Goal: Information Seeking & Learning: Check status

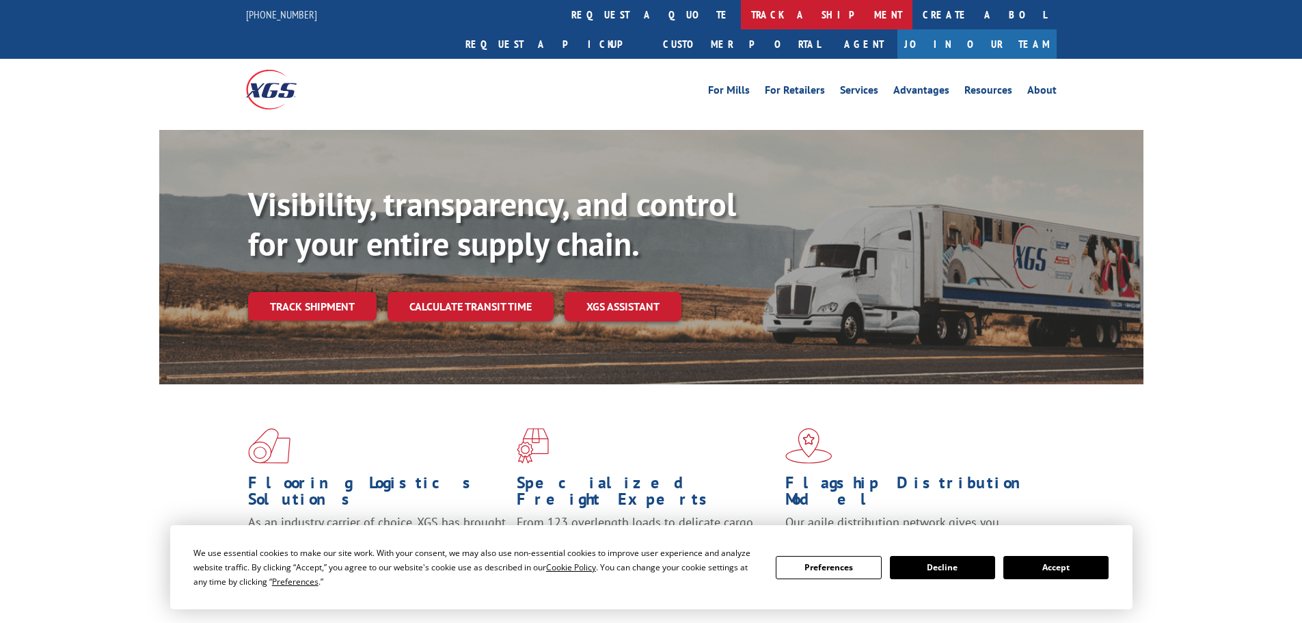
click at [741, 22] on link "track a shipment" at bounding box center [827, 14] width 172 height 29
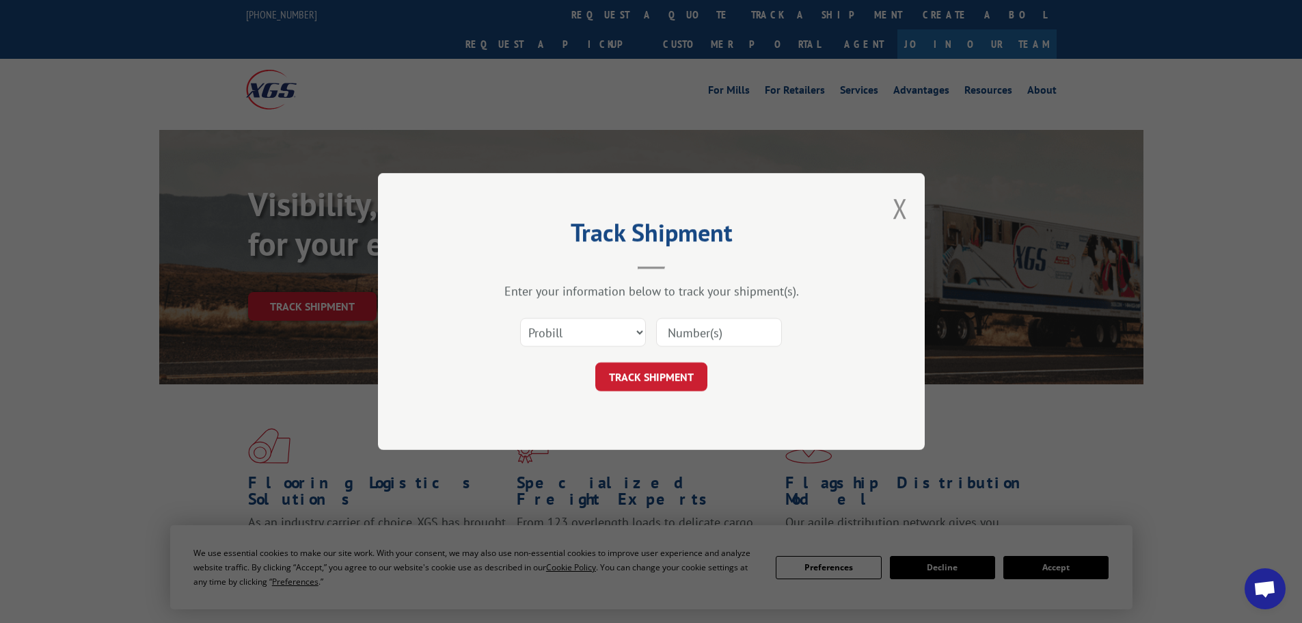
click at [691, 329] on input at bounding box center [719, 332] width 126 height 29
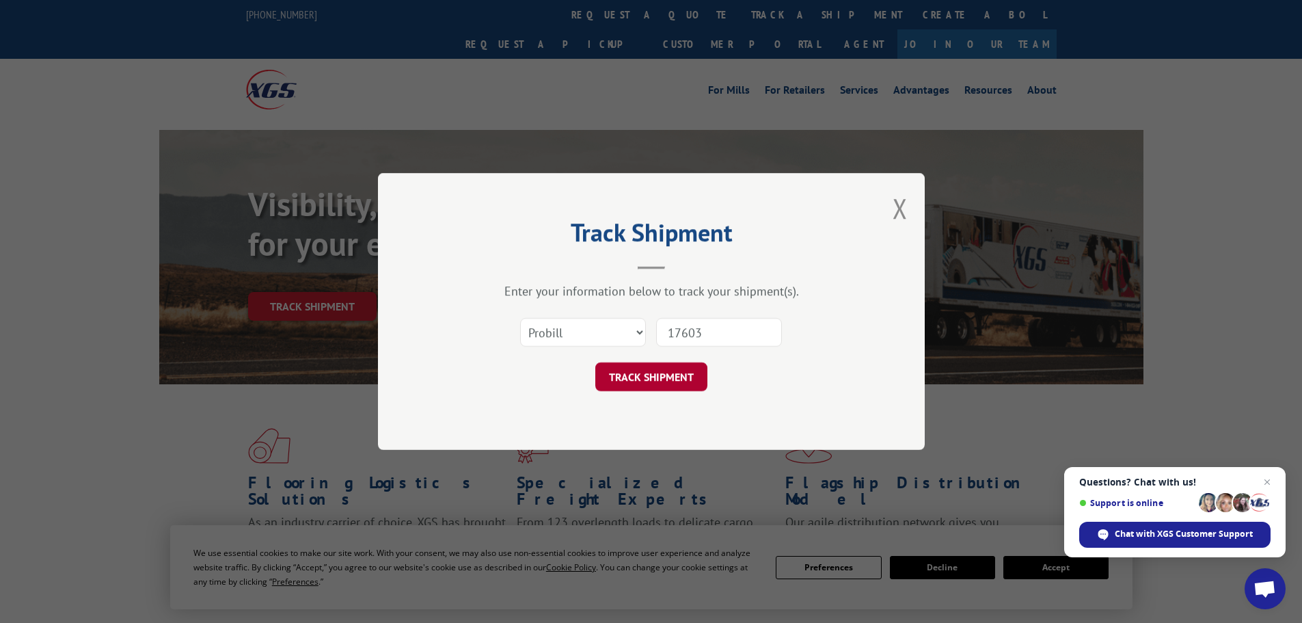
type input "17603"
click at [667, 377] on button "TRACK SHIPMENT" at bounding box center [651, 376] width 112 height 29
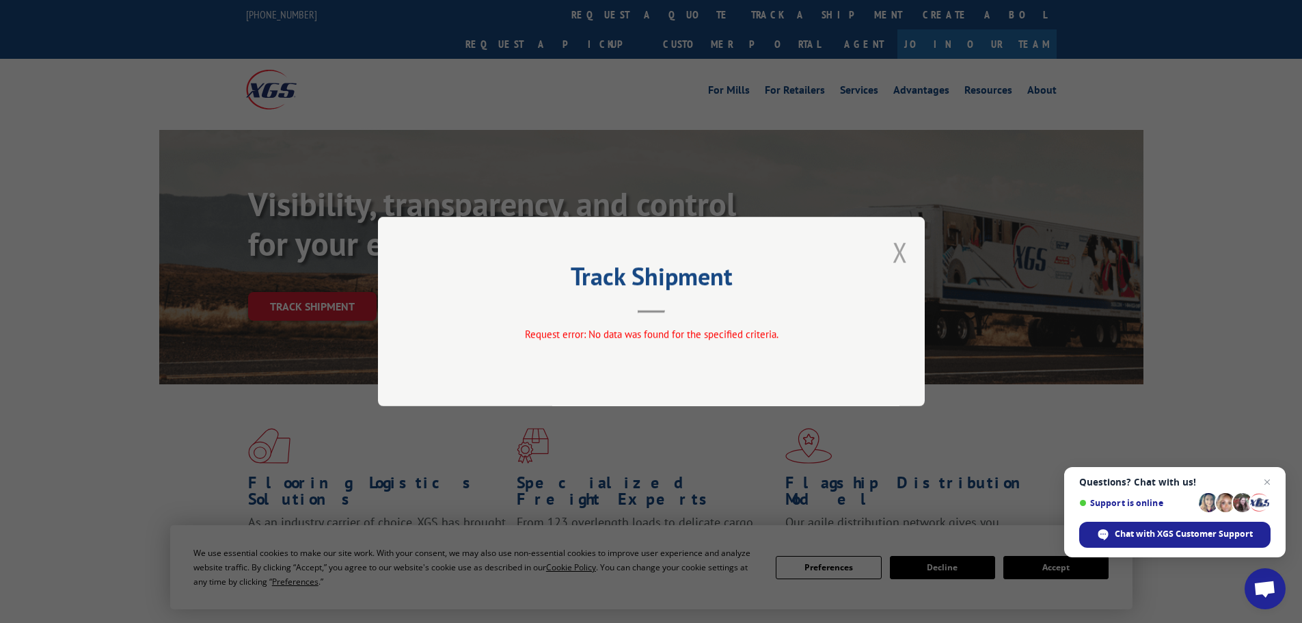
click at [901, 252] on button "Close modal" at bounding box center [900, 252] width 15 height 36
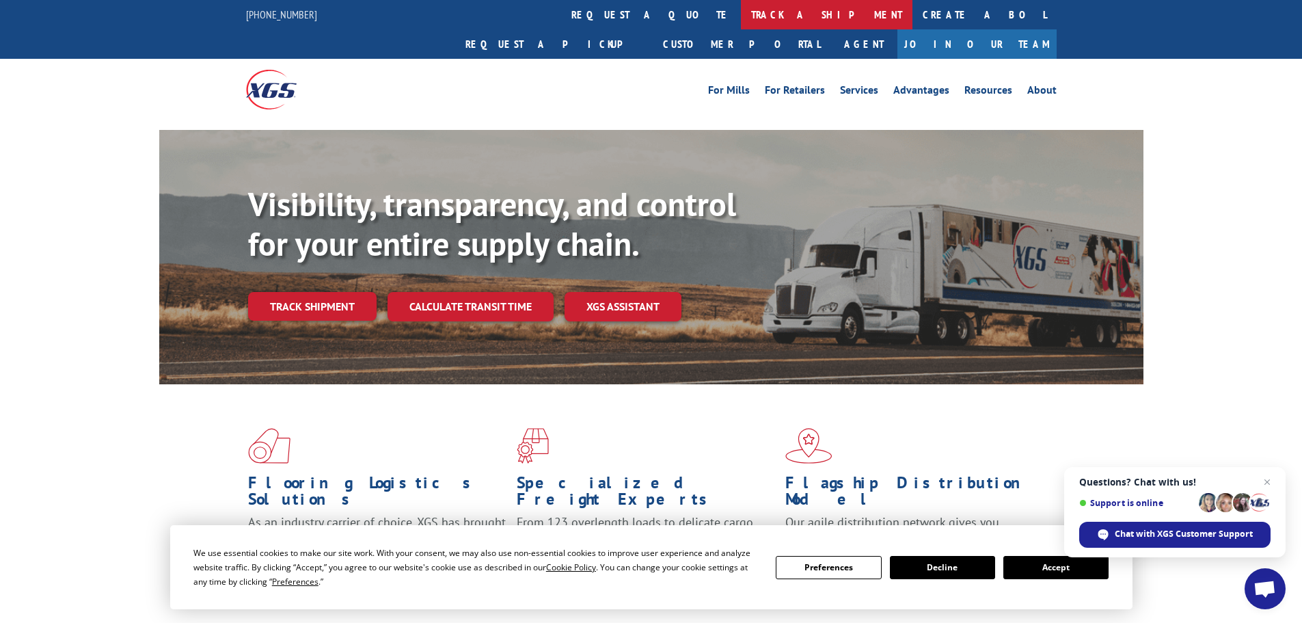
click at [741, 10] on link "track a shipment" at bounding box center [827, 14] width 172 height 29
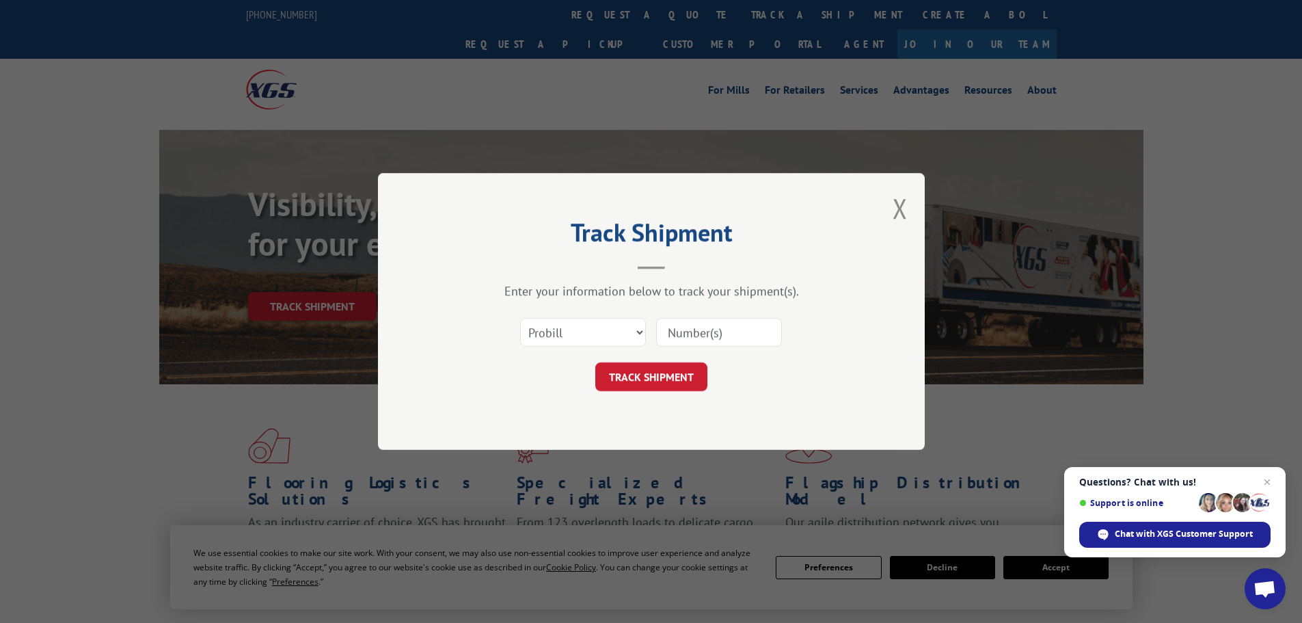
click at [717, 336] on input at bounding box center [719, 332] width 126 height 29
type input "17603636"
click at [675, 381] on button "TRACK SHIPMENT" at bounding box center [651, 376] width 112 height 29
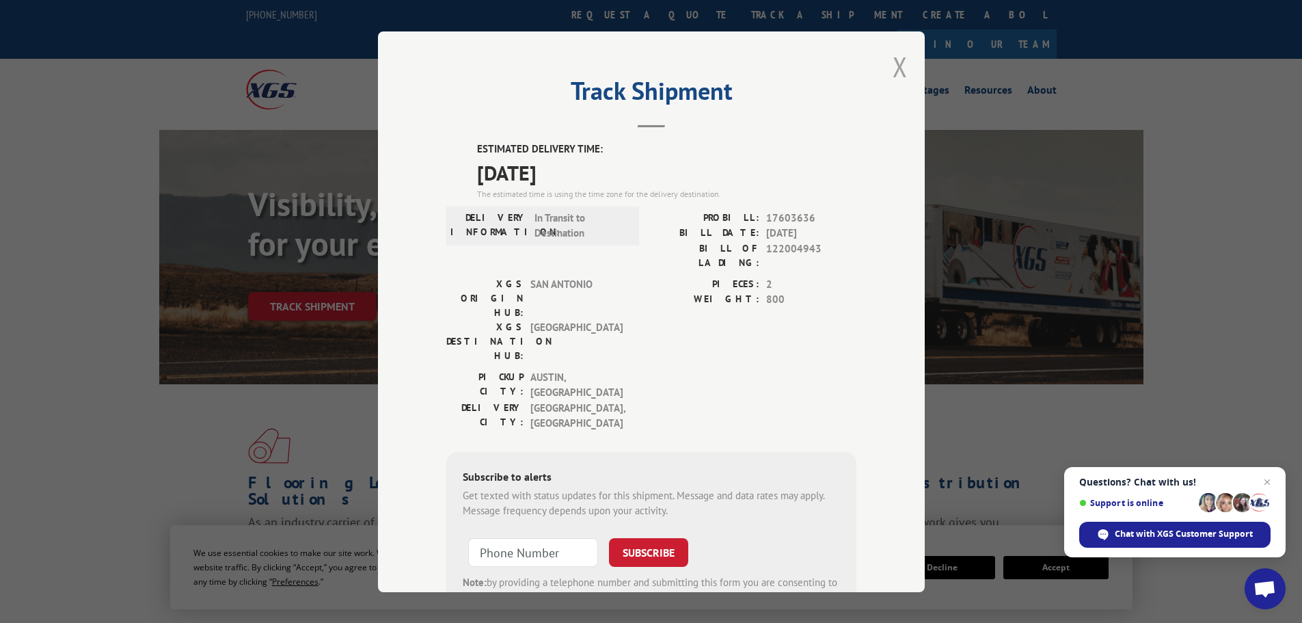
click at [893, 77] on button "Close modal" at bounding box center [900, 67] width 15 height 36
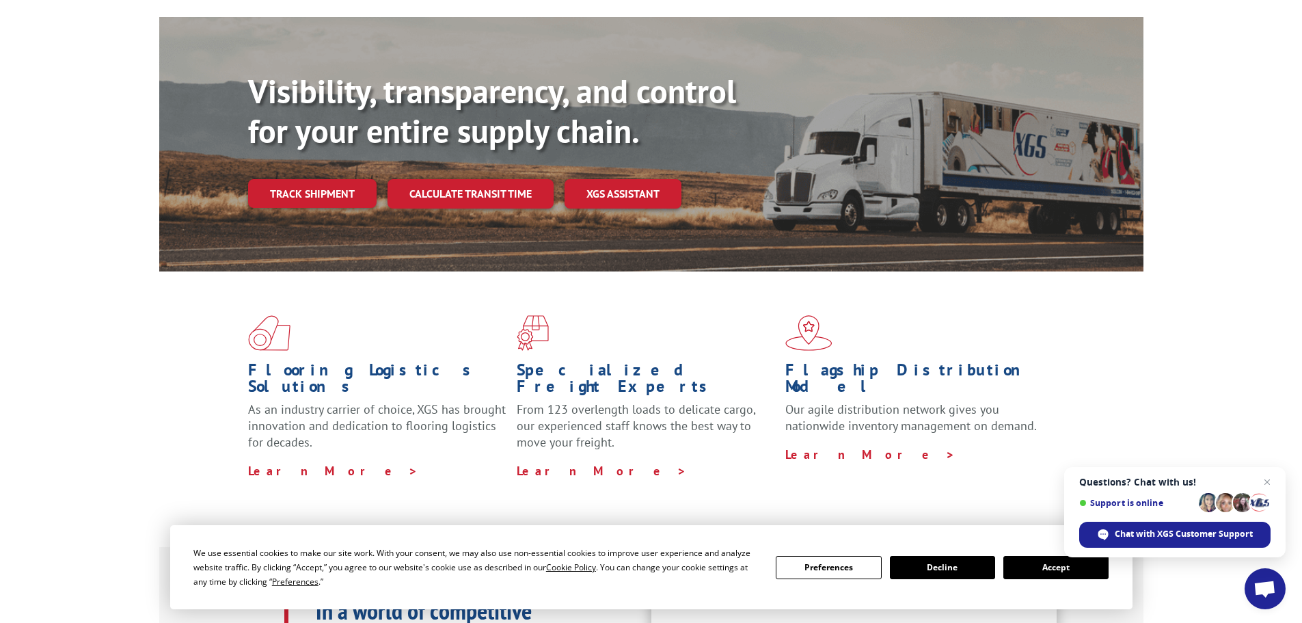
scroll to position [137, 0]
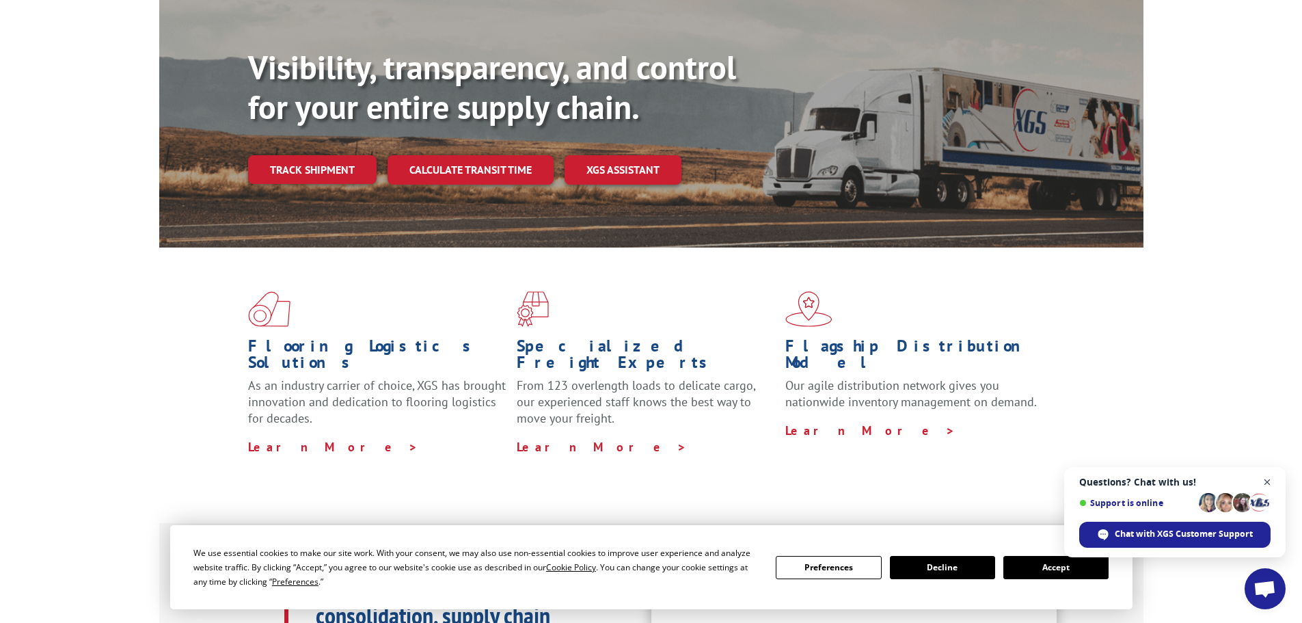
click at [1266, 480] on span "Close chat" at bounding box center [1267, 482] width 17 height 17
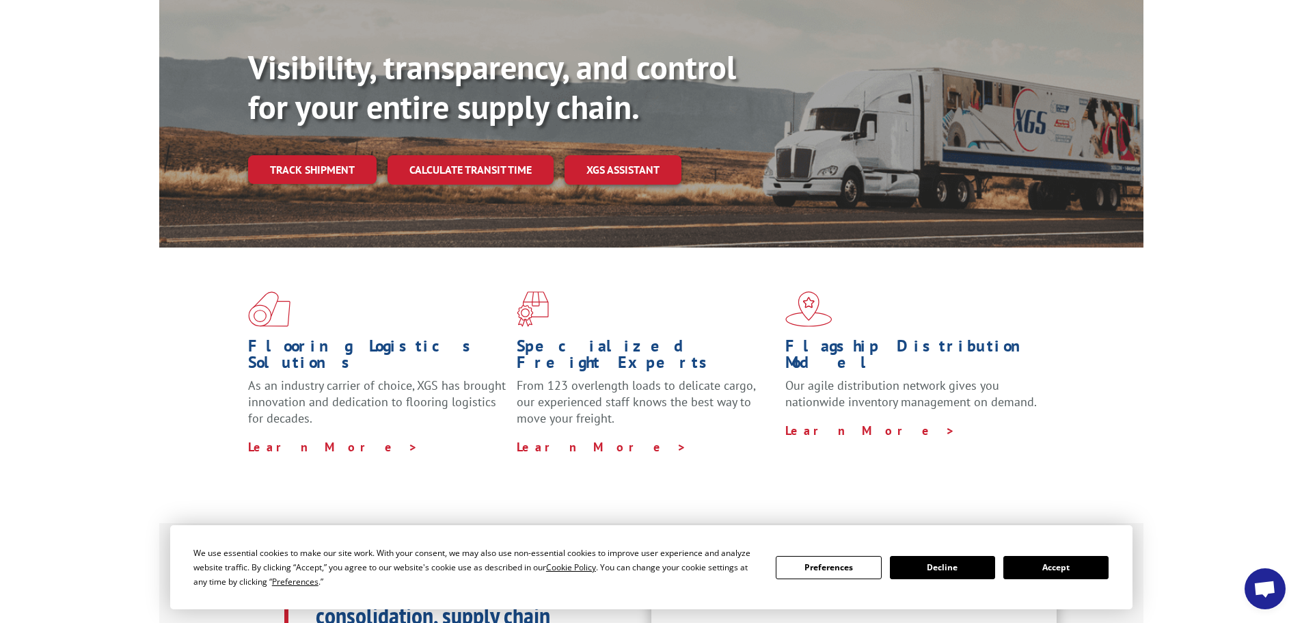
click at [1068, 557] on button "Accept" at bounding box center [1056, 567] width 105 height 23
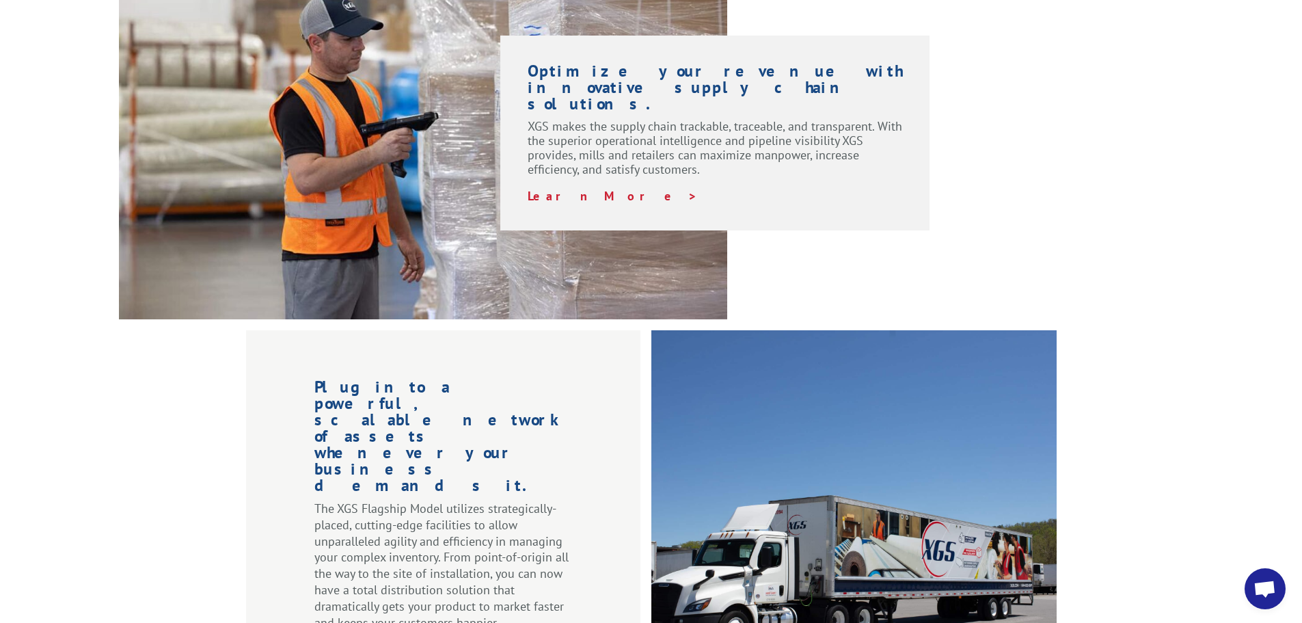
scroll to position [1230, 0]
